Goal: Task Accomplishment & Management: Manage account settings

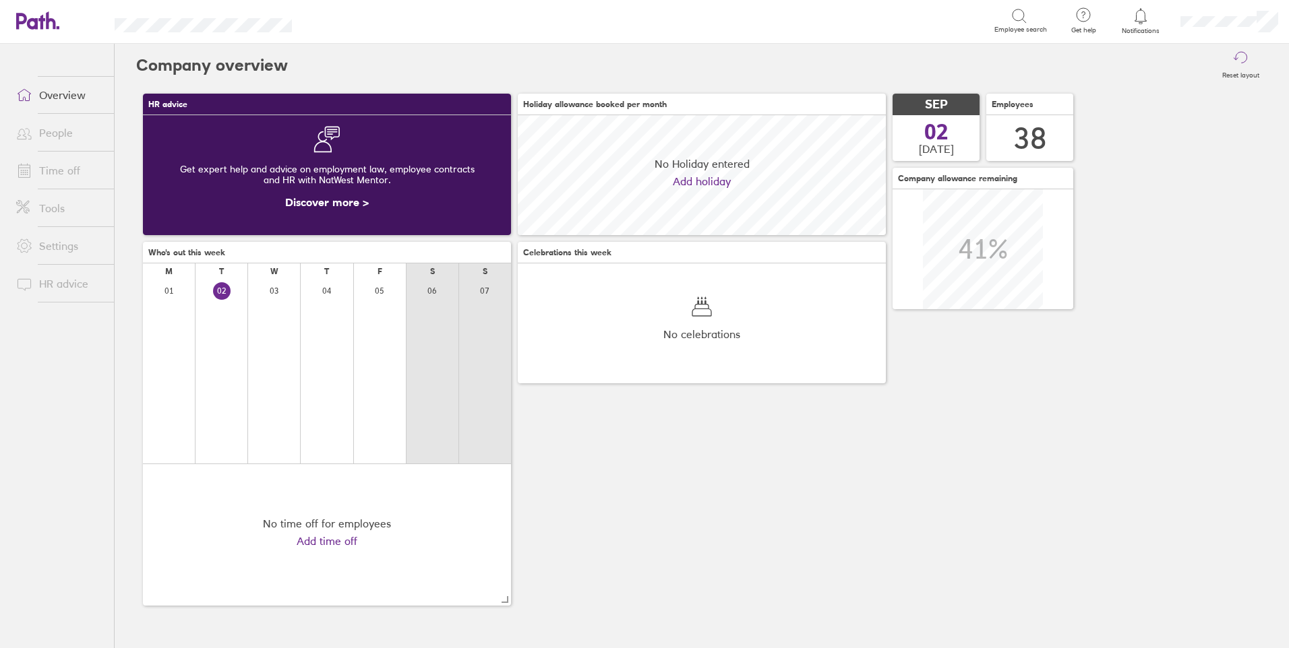
scroll to position [120, 368]
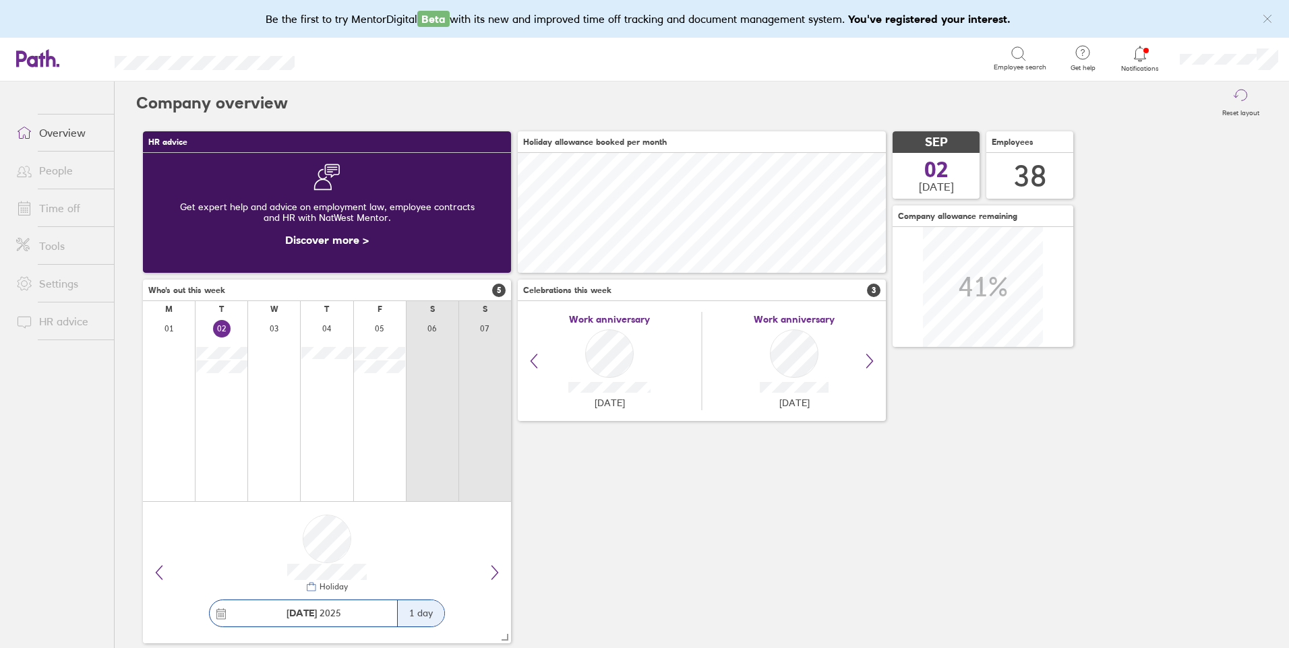
click at [57, 171] on link "People" at bounding box center [59, 170] width 109 height 27
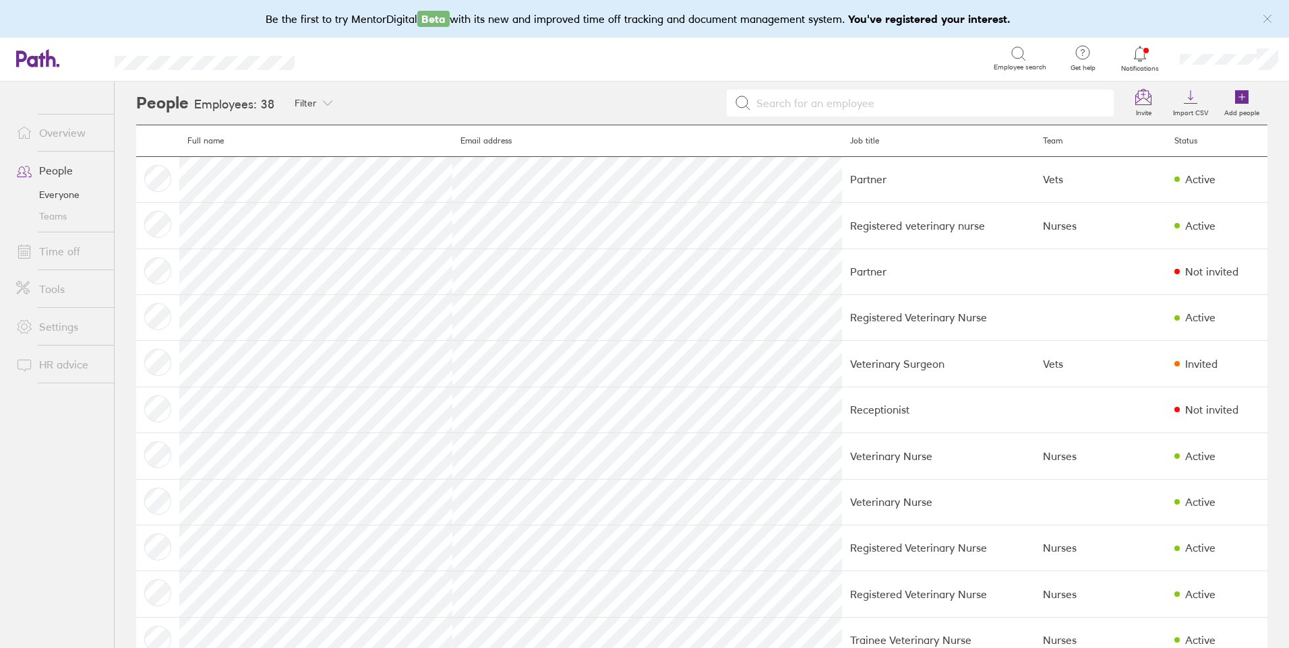
scroll to position [495, 0]
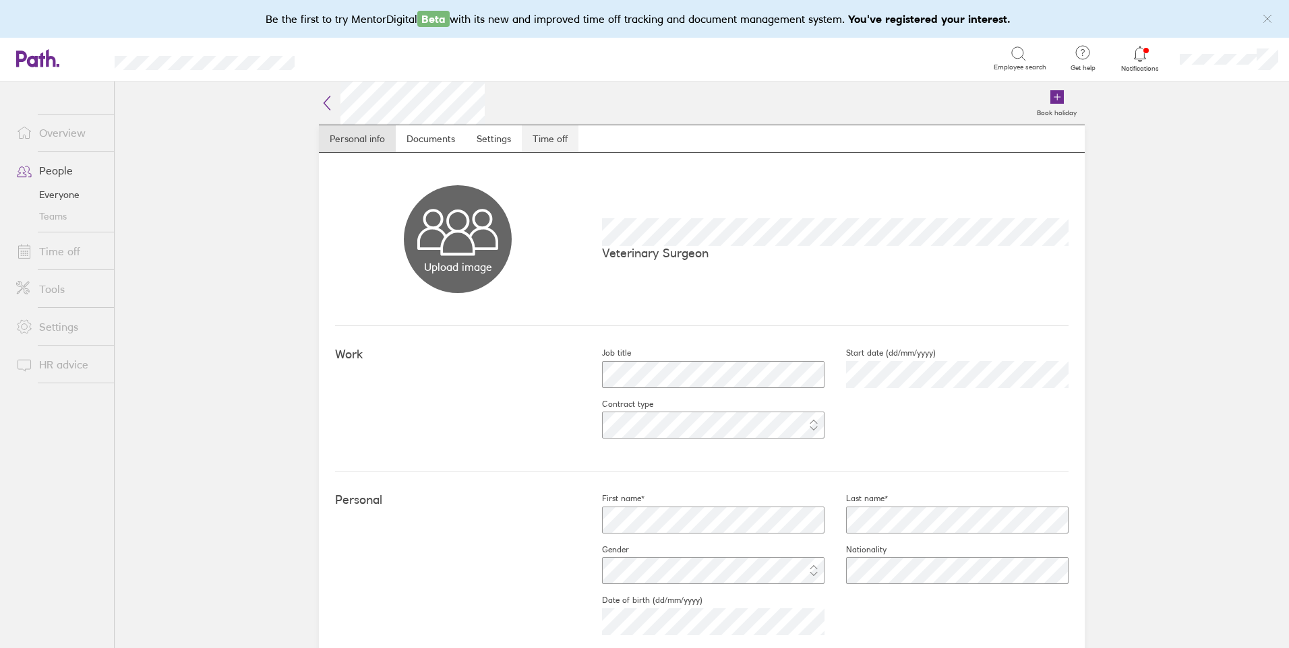
click at [545, 140] on link "Time off" at bounding box center [550, 138] width 57 height 27
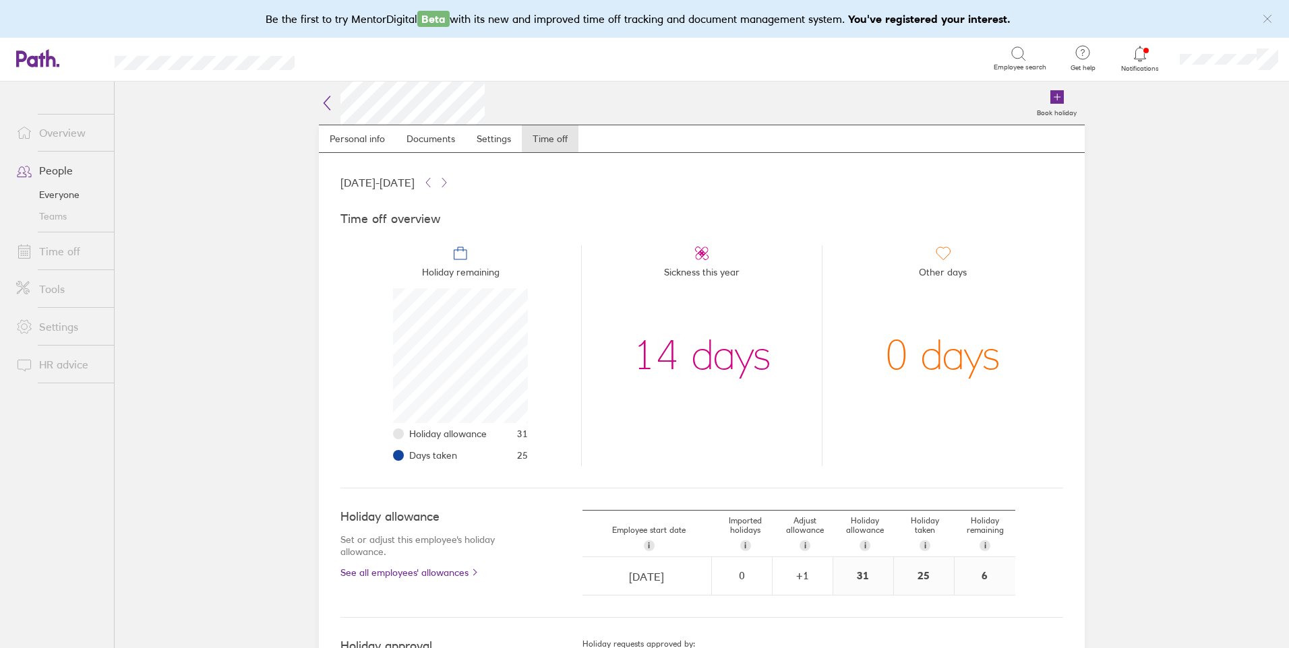
scroll to position [135, 135]
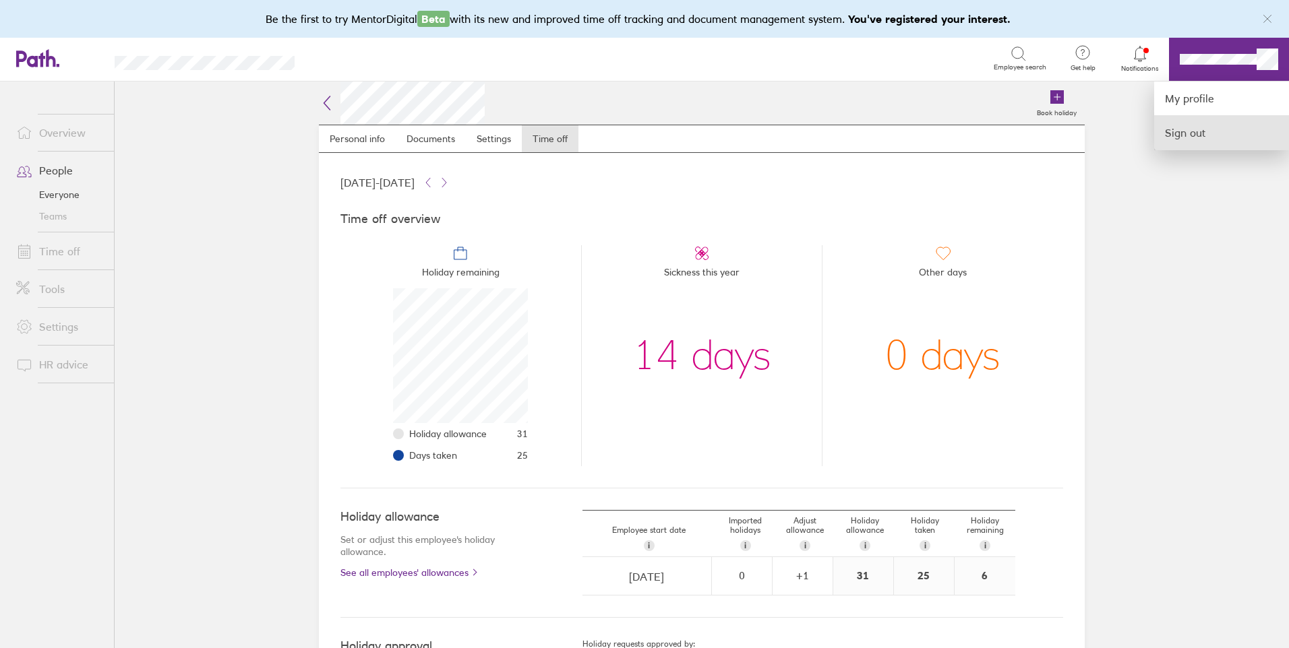
click at [1216, 143] on link "Sign out" at bounding box center [1221, 133] width 135 height 34
